Goal: Task Accomplishment & Management: Use online tool/utility

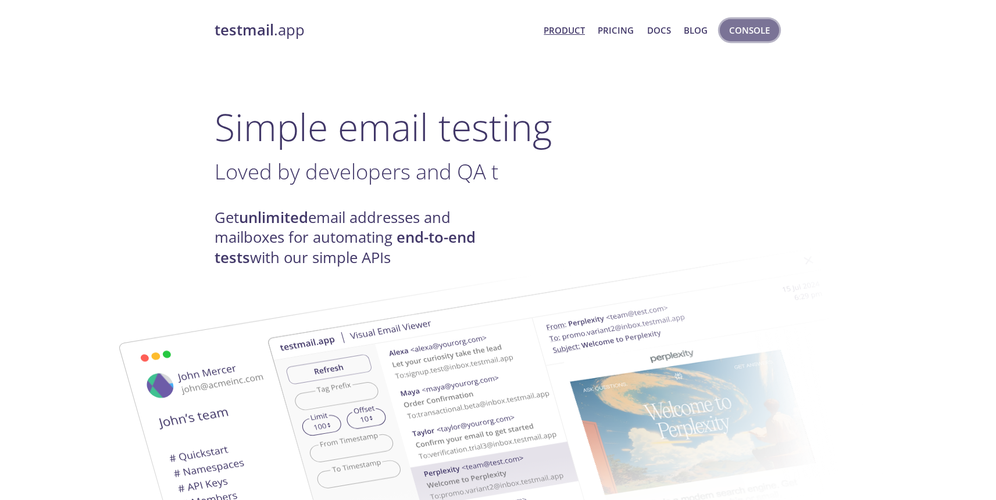
click at [739, 30] on span "Console" at bounding box center [749, 30] width 41 height 15
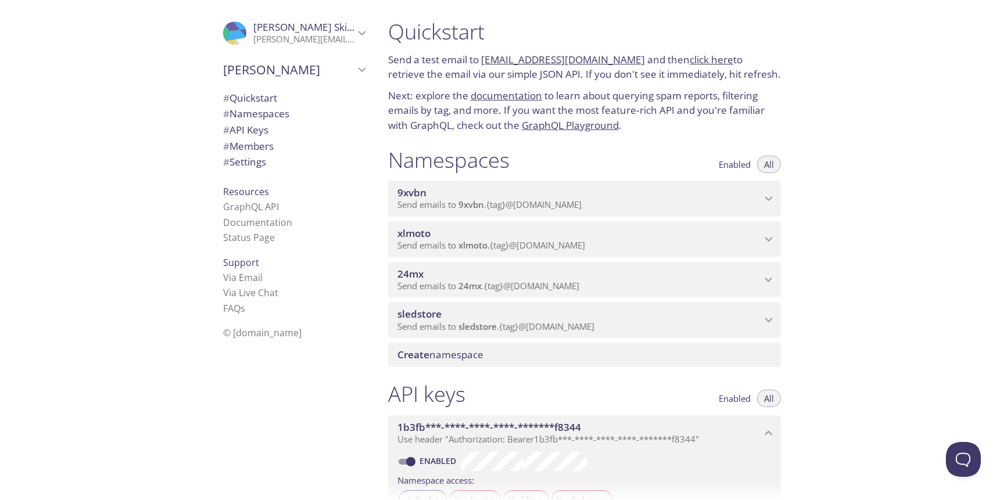
click at [637, 194] on span "9xvbn" at bounding box center [580, 193] width 364 height 13
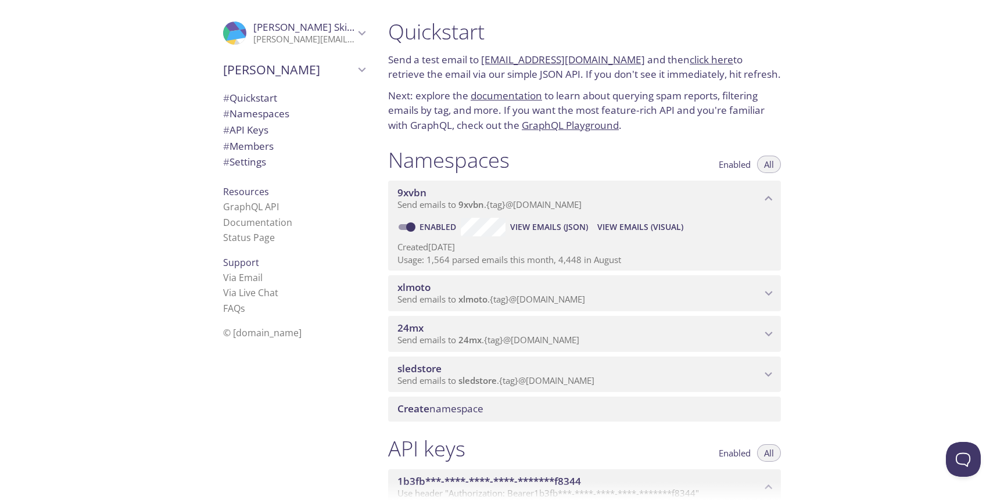
click at [610, 221] on span "View Emails (Visual)" at bounding box center [641, 227] width 86 height 14
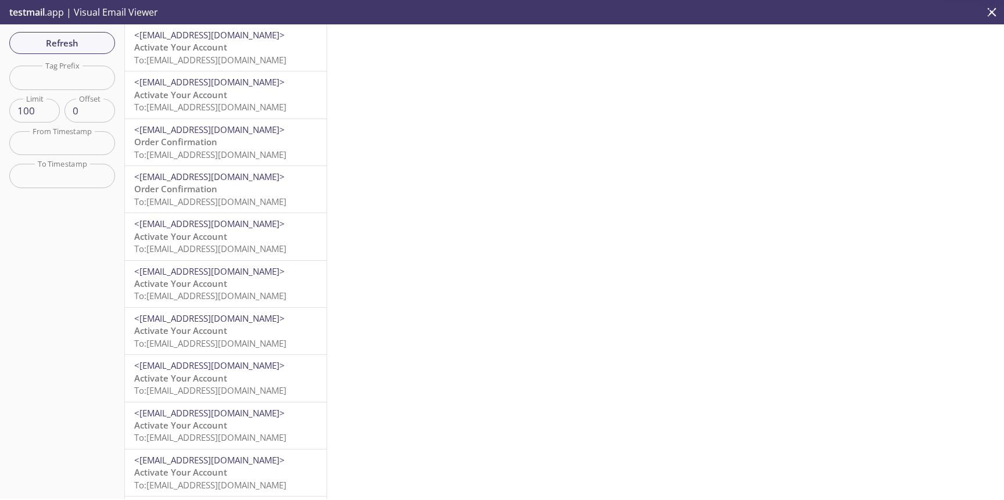
click at [103, 79] on input "text" at bounding box center [62, 78] width 106 height 24
click at [102, 47] on span "Refresh" at bounding box center [62, 42] width 87 height 15
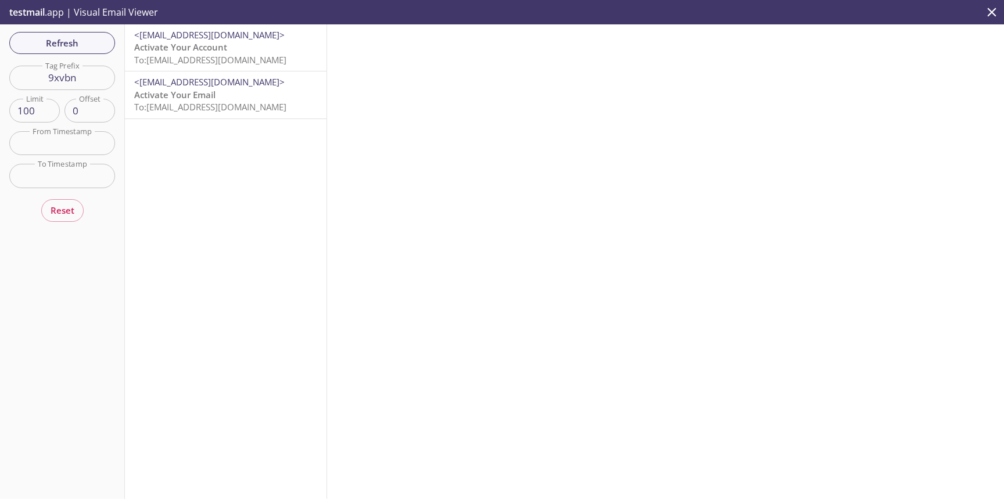
click at [179, 50] on span "Activate Your Account" at bounding box center [180, 47] width 93 height 12
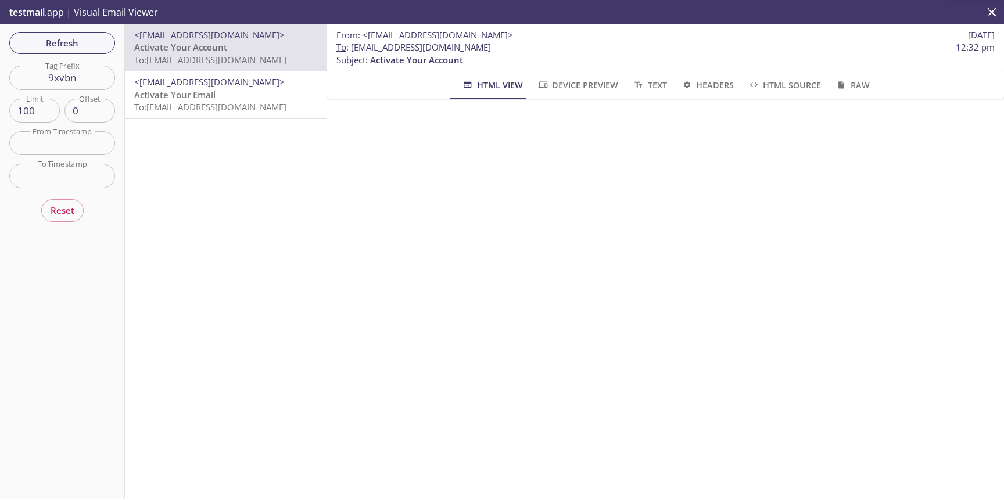
click at [258, 83] on span "<[EMAIL_ADDRESS][DOMAIN_NAME]>" at bounding box center [209, 82] width 151 height 12
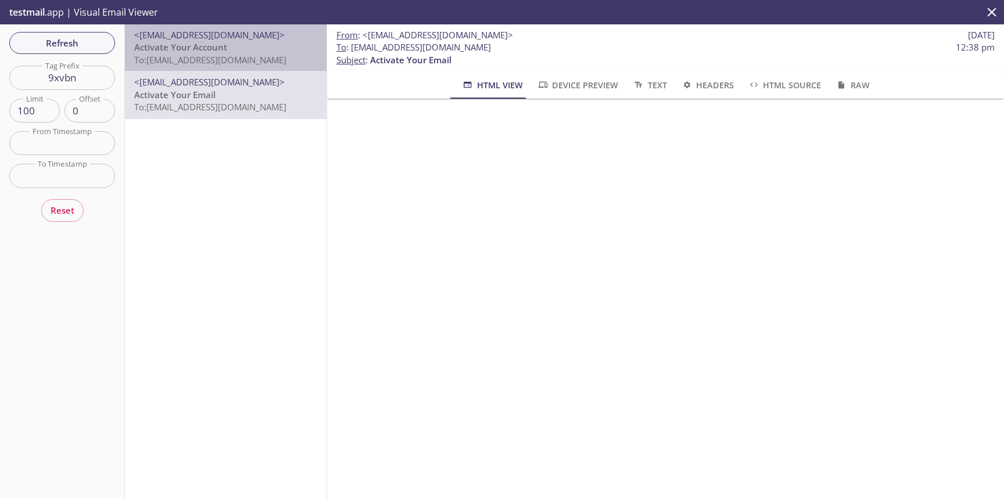
click at [264, 52] on p "Activate Your Account To: [EMAIL_ADDRESS][DOMAIN_NAME]" at bounding box center [225, 53] width 183 height 25
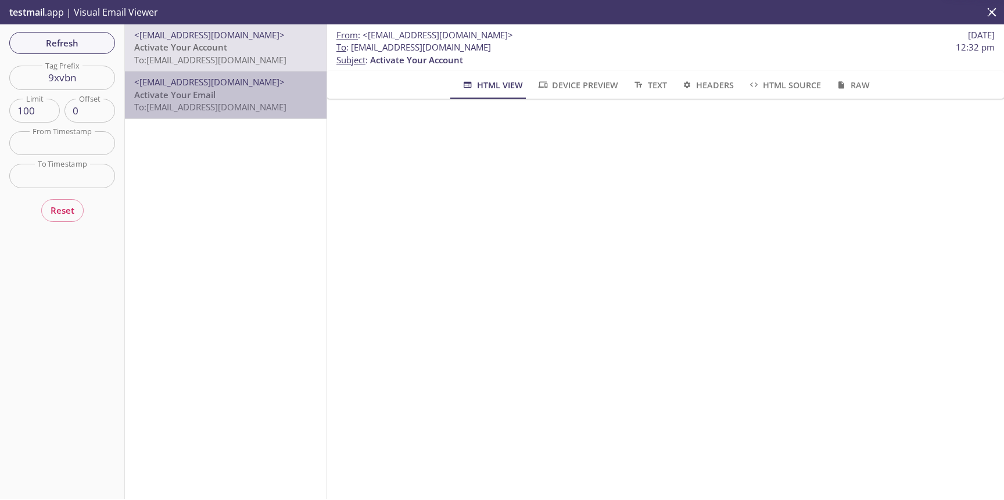
click at [260, 87] on span "<[EMAIL_ADDRESS][DOMAIN_NAME]>" at bounding box center [209, 82] width 151 height 12
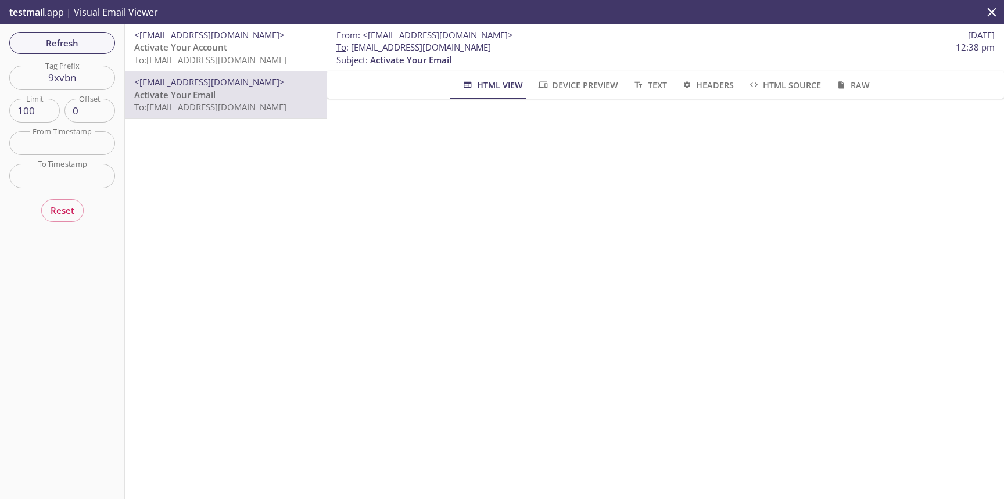
click at [264, 57] on span "To: [EMAIL_ADDRESS][DOMAIN_NAME]" at bounding box center [210, 60] width 152 height 12
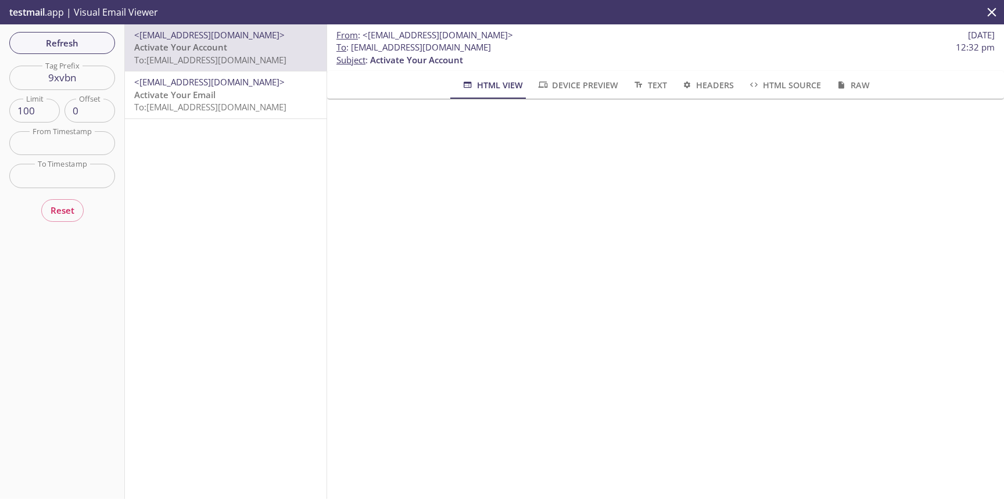
click at [102, 84] on input "9xvbn" at bounding box center [62, 78] width 106 height 24
type input "9xvbn2"
click at [87, 47] on span "Refresh" at bounding box center [62, 42] width 87 height 15
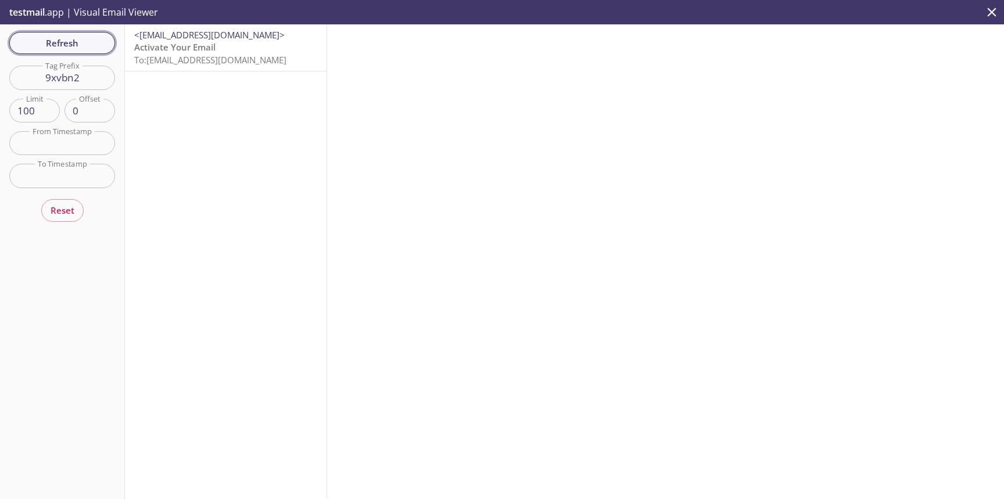
click at [95, 49] on span "Refresh" at bounding box center [62, 42] width 87 height 15
click at [183, 51] on span "Activate Your Email" at bounding box center [174, 47] width 81 height 12
